Goal: Transaction & Acquisition: Purchase product/service

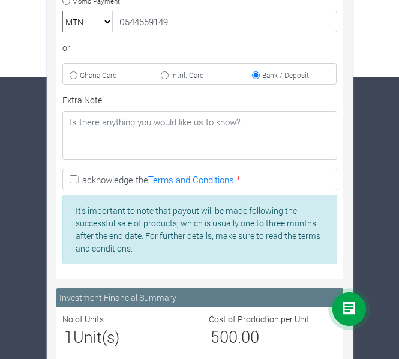
scroll to position [300, 0]
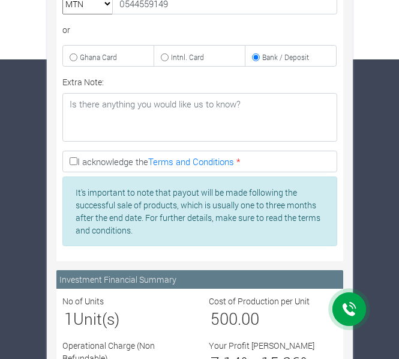
click at [74, 158] on input "I acknowledge the Terms and Conditions *" at bounding box center [74, 161] width 8 height 8
checkbox input "true"
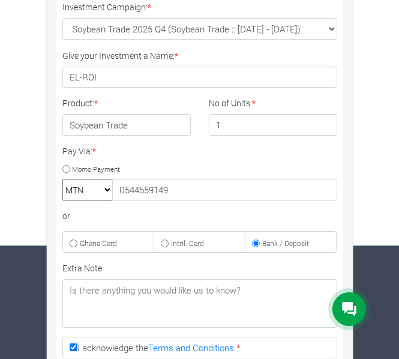
scroll to position [113, 0]
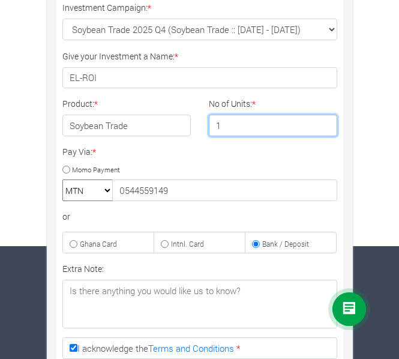
click at [225, 131] on input "1" at bounding box center [273, 126] width 129 height 22
type input "2"
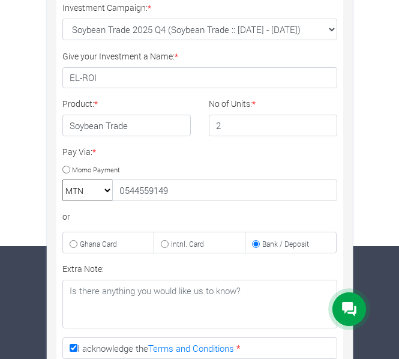
click at [236, 152] on div "Pay Via: * Momo Payment MTN Telecel Airtel Tigo 0544559149 or Ghana Card" at bounding box center [199, 199] width 293 height 108
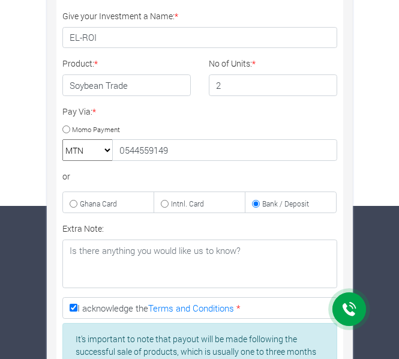
scroll to position [153, 0]
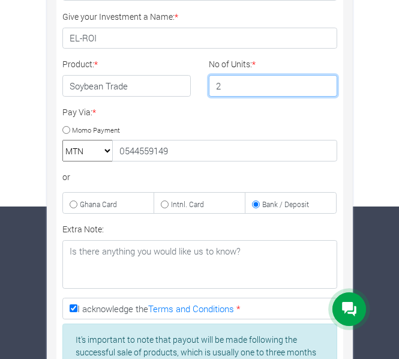
click at [222, 88] on input "2" at bounding box center [273, 86] width 129 height 22
type input "1"
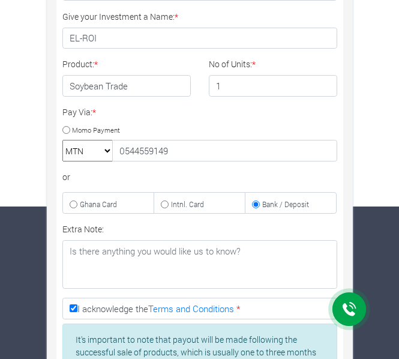
click at [229, 106] on div "Pay Via: * Momo Payment MTN Telecel Airtel Tigo 0544559149 or Ghana Card" at bounding box center [199, 160] width 293 height 108
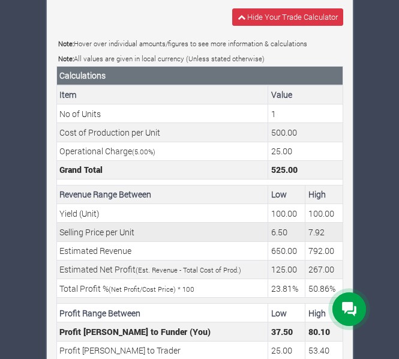
scroll to position [908, 0]
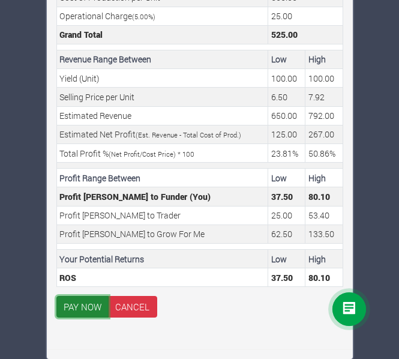
click at [83, 303] on button "PAY NOW" at bounding box center [82, 307] width 53 height 22
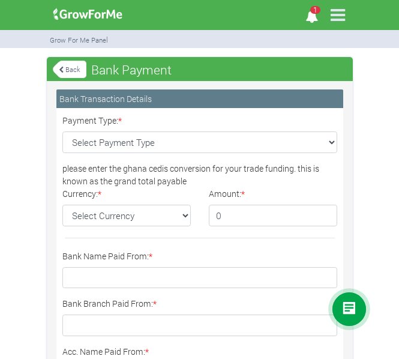
click at [74, 62] on link "Back" at bounding box center [70, 69] width 34 height 20
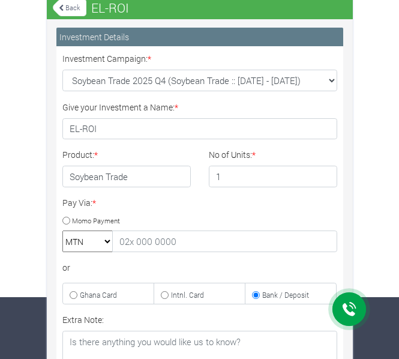
scroll to position [64, 0]
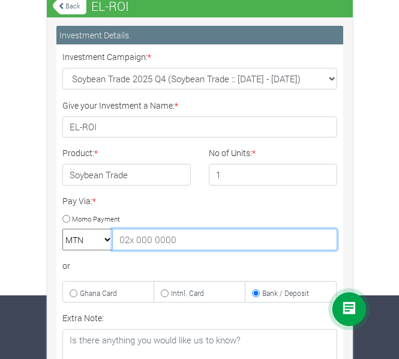
click at [155, 244] on input "text" at bounding box center [224, 240] width 225 height 22
type input "0544559149"
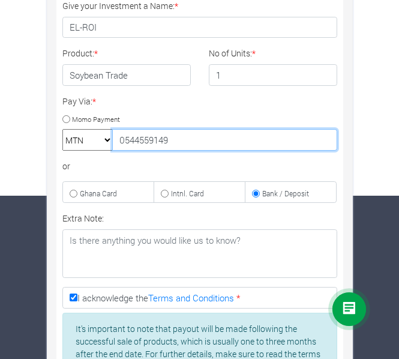
scroll to position [164, 0]
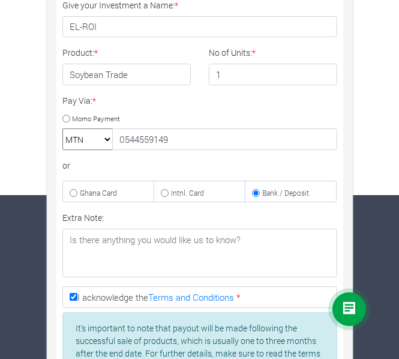
click at [183, 208] on div "Investment Campaign: * × * EL-ROI * *" at bounding box center [199, 170] width 293 height 440
click at [90, 187] on label "Ghana Card" at bounding box center [108, 192] width 92 height 22
click at [77, 189] on input "Ghana Card" at bounding box center [74, 193] width 8 height 8
radio input "true"
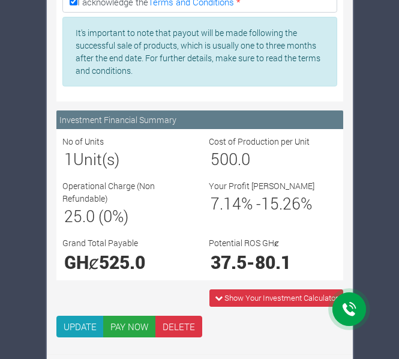
scroll to position [464, 0]
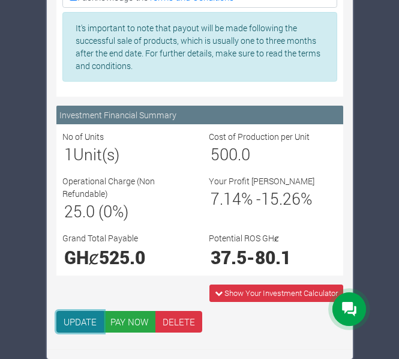
click at [96, 321] on button "UPDATE" at bounding box center [80, 322] width 48 height 22
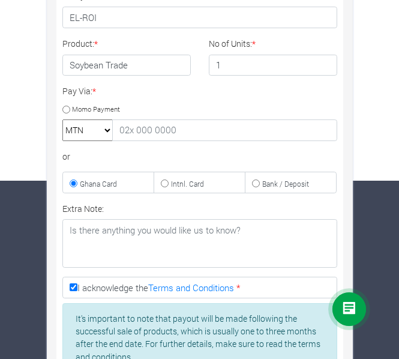
scroll to position [168, 0]
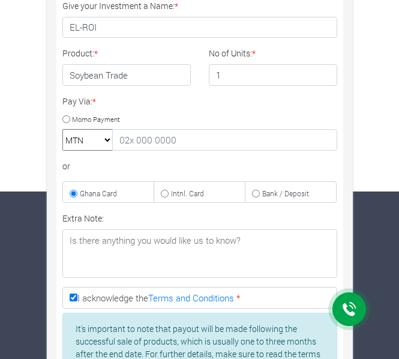
click at [74, 192] on input "Ghana Card" at bounding box center [74, 194] width 8 height 8
click at [68, 214] on label "Extra Note:" at bounding box center [82, 218] width 41 height 13
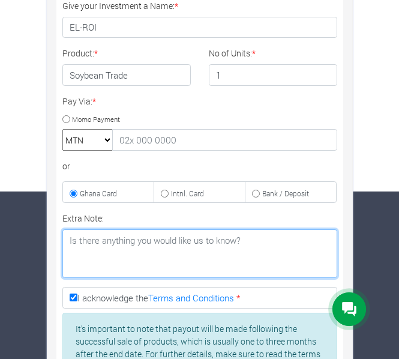
click at [68, 229] on textarea "Extra Note:" at bounding box center [199, 253] width 275 height 49
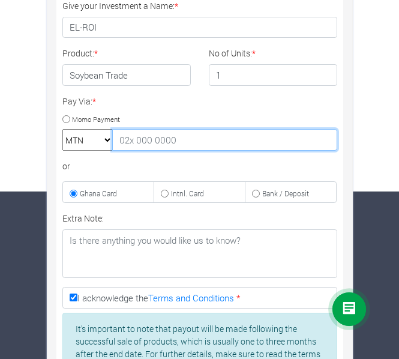
click at [133, 142] on input "text" at bounding box center [224, 140] width 225 height 22
type input "0544559149"
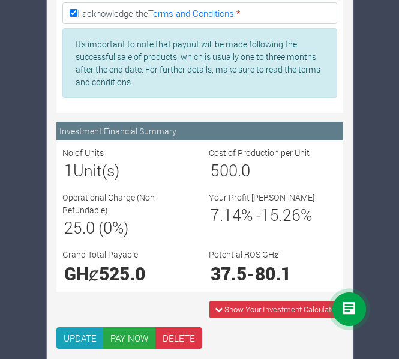
scroll to position [468, 0]
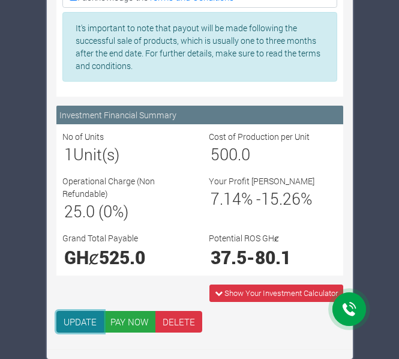
click at [80, 316] on button "UPDATE" at bounding box center [80, 322] width 48 height 22
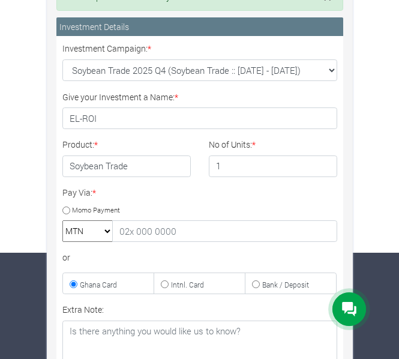
scroll to position [107, 0]
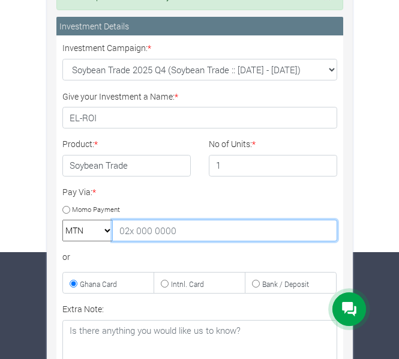
click at [142, 229] on input "text" at bounding box center [224, 231] width 225 height 22
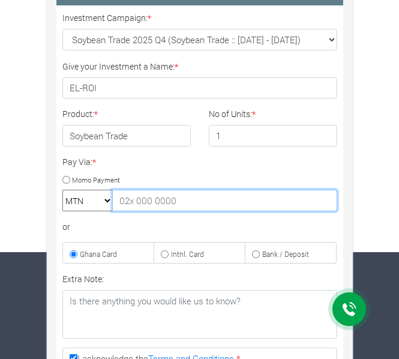
type input "0544559149"
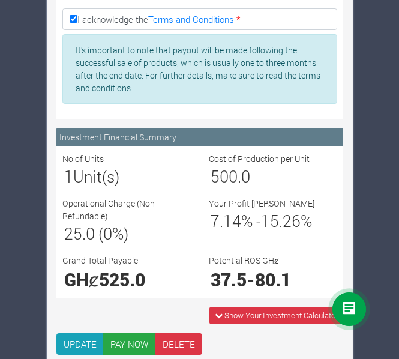
scroll to position [468, 0]
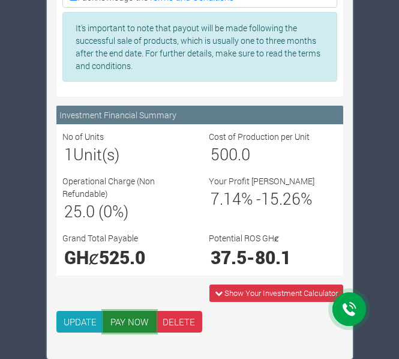
click at [113, 319] on button "PAY NOW" at bounding box center [129, 322] width 53 height 22
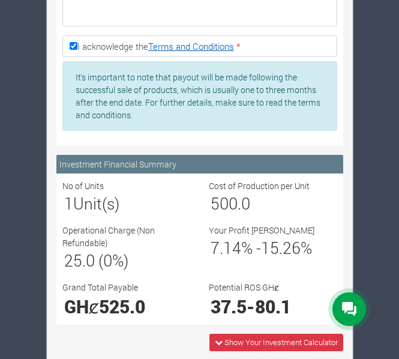
scroll to position [464, 0]
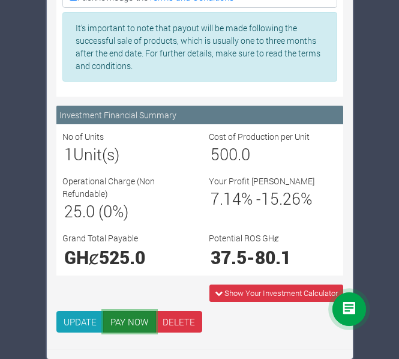
click at [120, 318] on button "PAY NOW" at bounding box center [129, 322] width 53 height 22
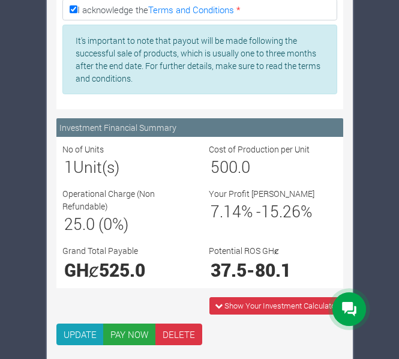
scroll to position [451, 0]
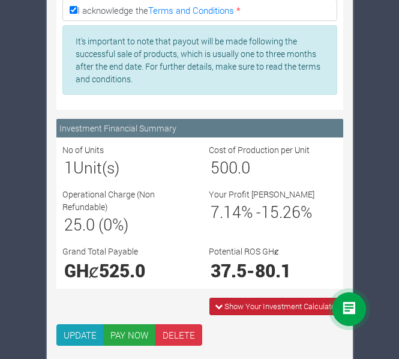
click at [222, 300] on span "Show Your Investment Calculator" at bounding box center [276, 306] width 133 height 17
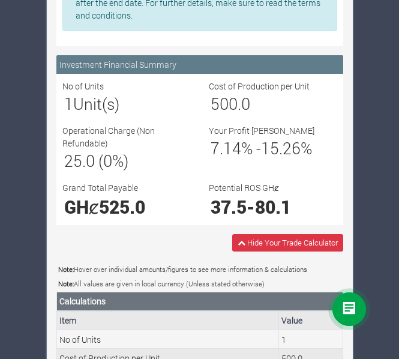
scroll to position [861, 0]
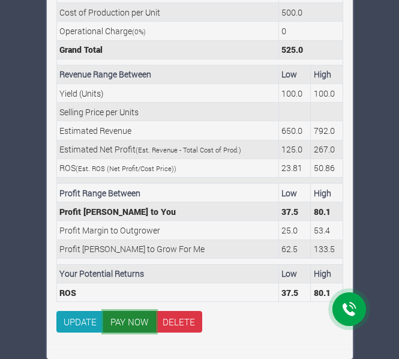
click at [124, 332] on button "PAY NOW" at bounding box center [129, 322] width 53 height 22
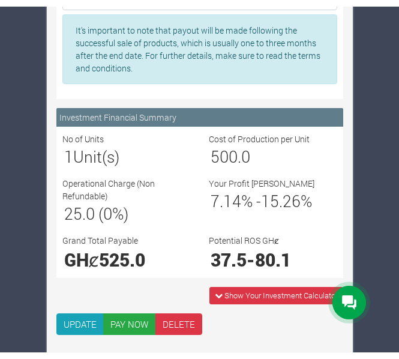
scroll to position [464, 0]
